Goal: Find specific page/section

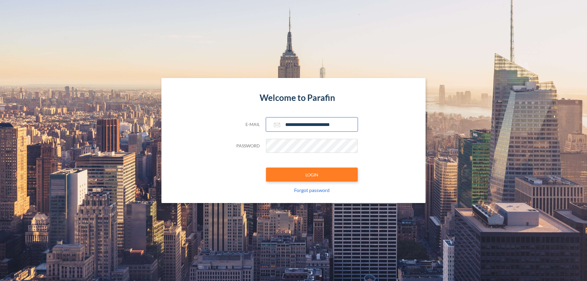
type input "**********"
click at [312, 175] on button "LOGIN" at bounding box center [312, 175] width 92 height 14
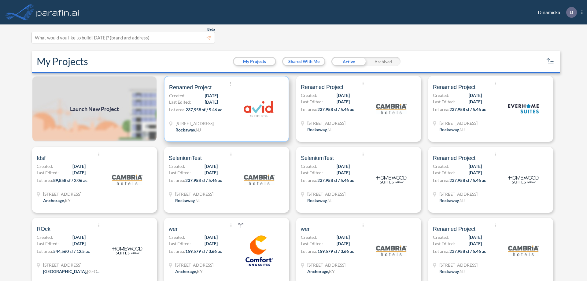
scroll to position [2, 0]
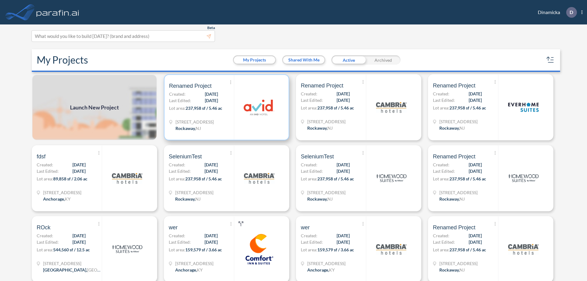
click at [225, 107] on p "Lot area: 237,958 sf / 5.46 ac" at bounding box center [201, 109] width 65 height 9
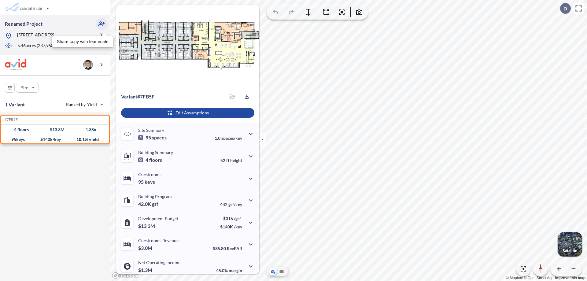
click at [101, 24] on icon "button" at bounding box center [101, 23] width 7 height 7
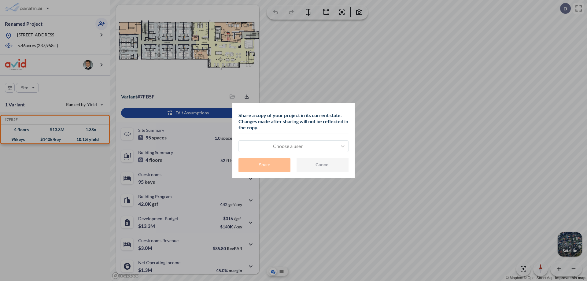
click at [288, 146] on div at bounding box center [288, 145] width 92 height 7
